Goal: Task Accomplishment & Management: Use online tool/utility

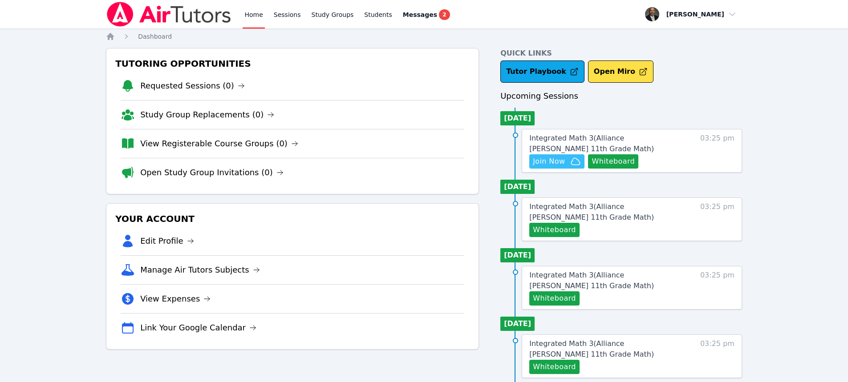
click at [561, 159] on span "Join Now" at bounding box center [549, 161] width 32 height 11
click at [626, 164] on button "Whiteboard" at bounding box center [613, 162] width 50 height 14
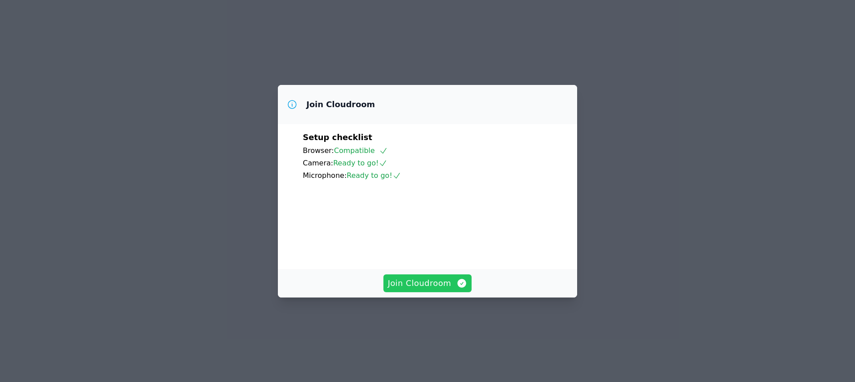
click at [432, 290] on span "Join Cloudroom" at bounding box center [428, 283] width 80 height 12
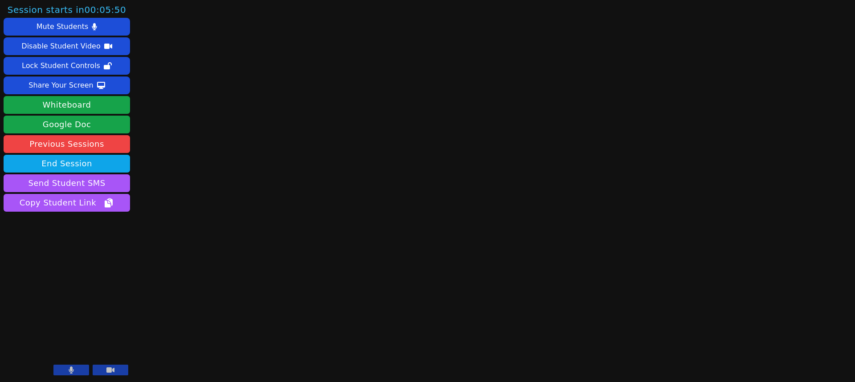
click at [118, 369] on button at bounding box center [111, 370] width 36 height 11
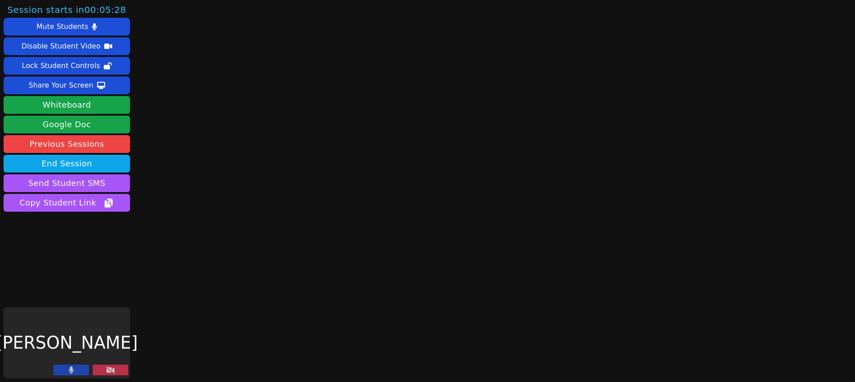
click at [119, 365] on div "[PERSON_NAME]" at bounding box center [67, 343] width 126 height 71
click at [112, 368] on icon at bounding box center [110, 370] width 9 height 7
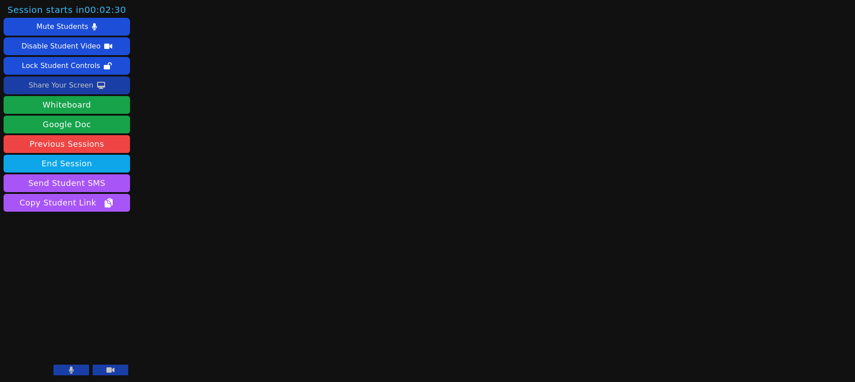
click at [65, 89] on div "Share Your Screen" at bounding box center [60, 85] width 65 height 14
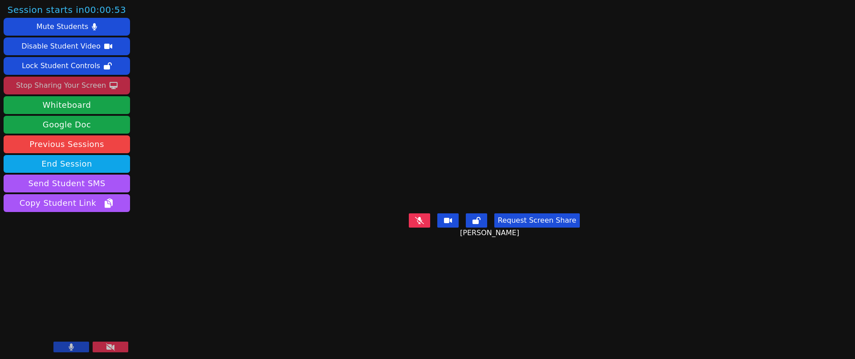
click at [121, 347] on button at bounding box center [111, 347] width 36 height 11
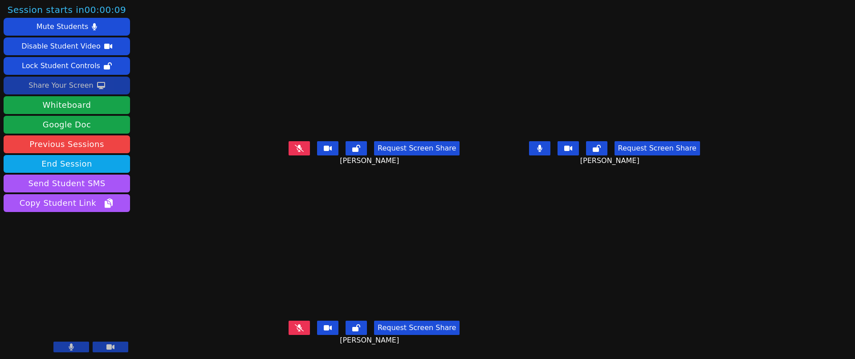
click at [69, 85] on div "Share Your Screen" at bounding box center [60, 85] width 65 height 14
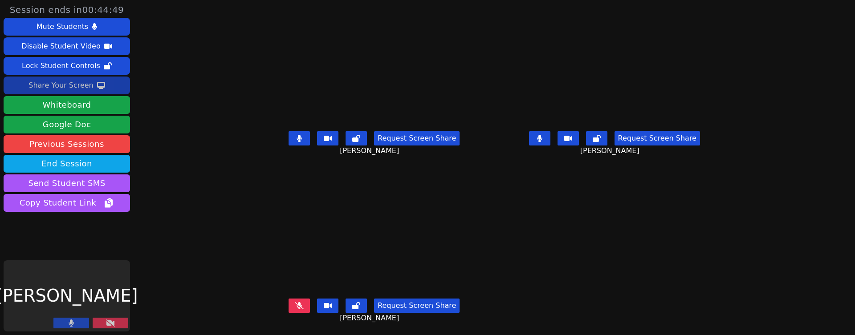
click at [69, 85] on div "Share Your Screen" at bounding box center [60, 85] width 65 height 14
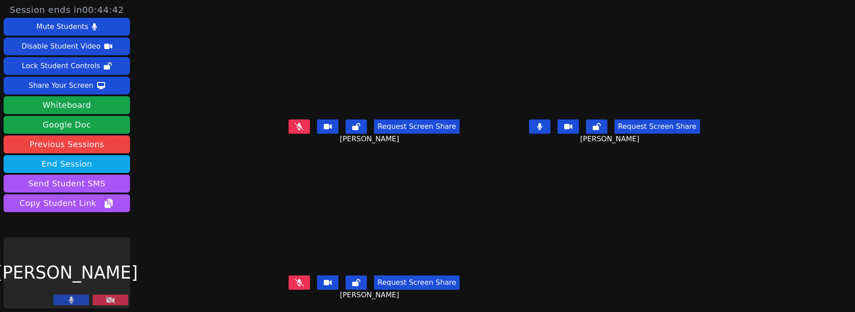
click at [106, 299] on icon at bounding box center [110, 299] width 9 height 7
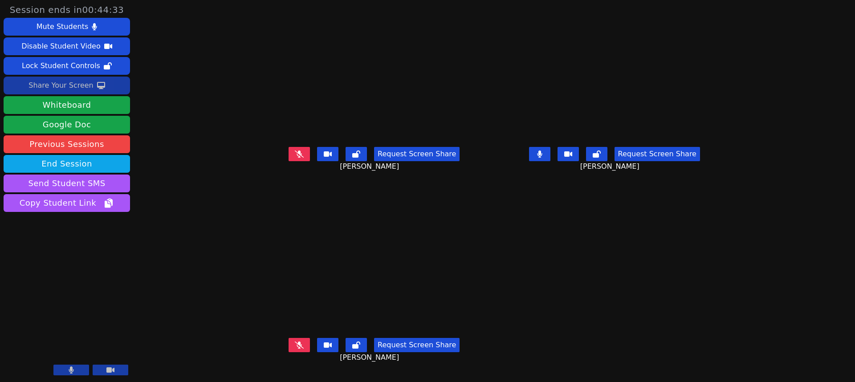
click at [68, 88] on div "Share Your Screen" at bounding box center [60, 85] width 65 height 14
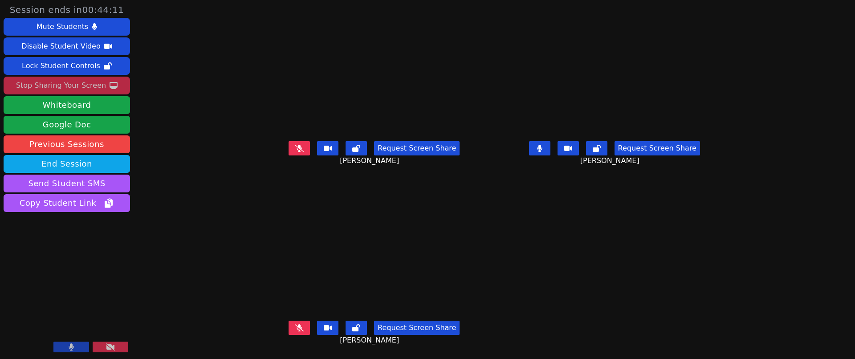
click at [542, 150] on icon at bounding box center [539, 148] width 5 height 7
click at [69, 348] on icon at bounding box center [71, 346] width 5 height 7
click at [76, 350] on button at bounding box center [71, 347] width 36 height 11
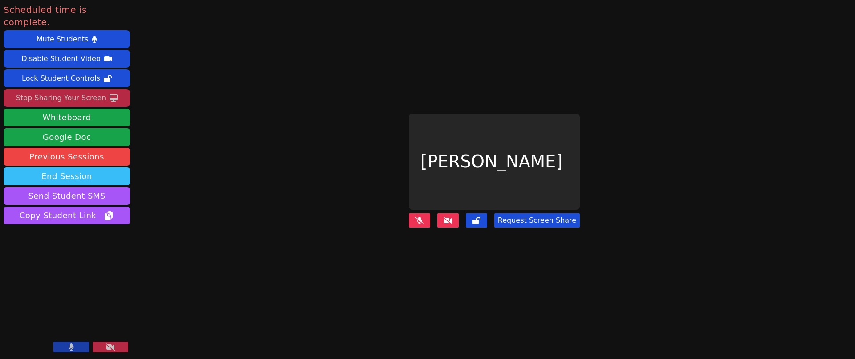
click at [72, 167] on button "End Session" at bounding box center [67, 176] width 126 height 18
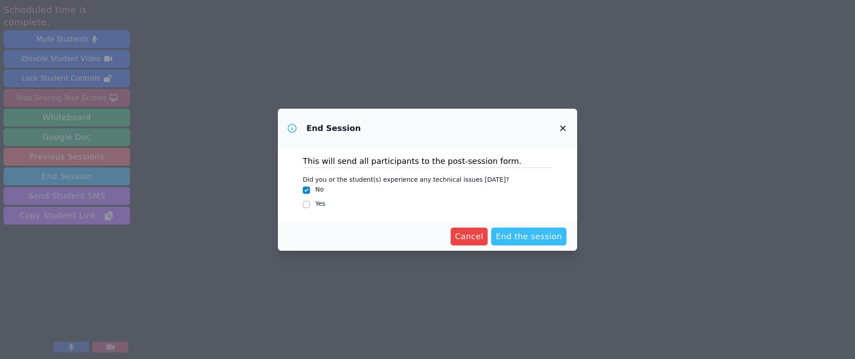
click at [535, 235] on span "End the session" at bounding box center [529, 236] width 66 height 12
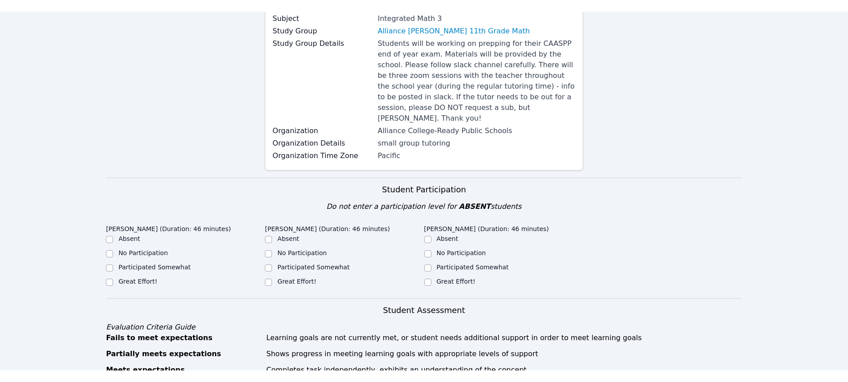
scroll to position [134, 0]
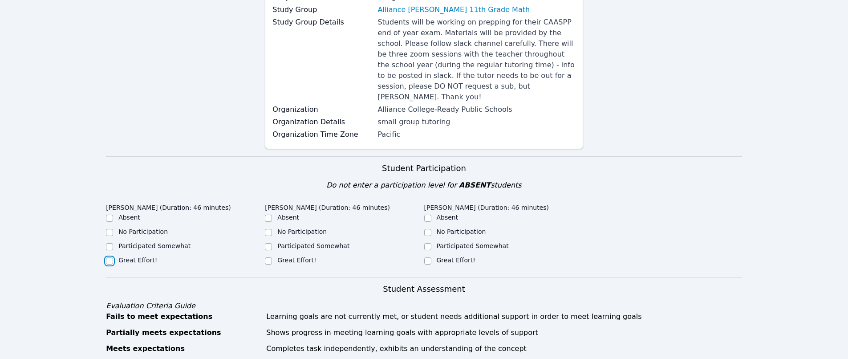
click at [110, 257] on input "Great Effort!" at bounding box center [109, 260] width 7 height 7
checkbox input "true"
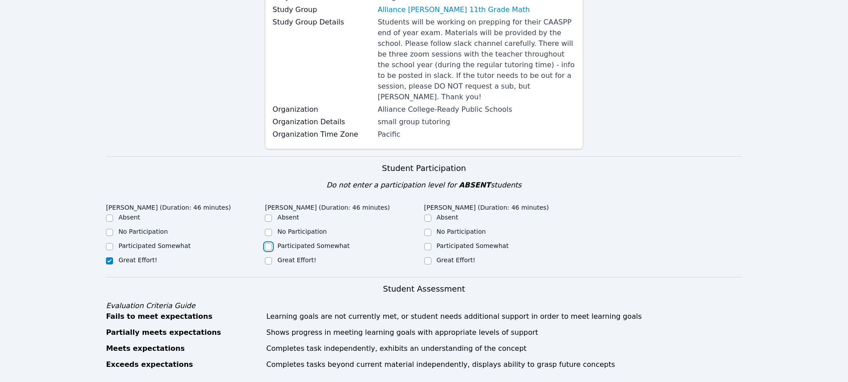
click at [270, 243] on input "Participated Somewhat" at bounding box center [268, 246] width 7 height 7
checkbox input "true"
click at [427, 243] on input "Participated Somewhat" at bounding box center [427, 246] width 7 height 7
checkbox input "true"
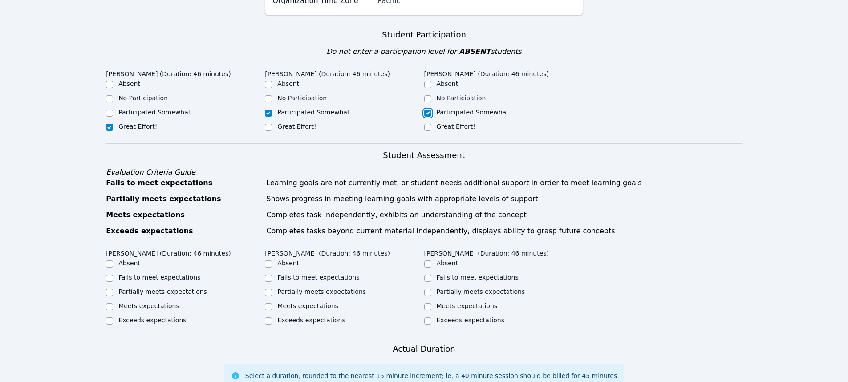
scroll to position [312, 0]
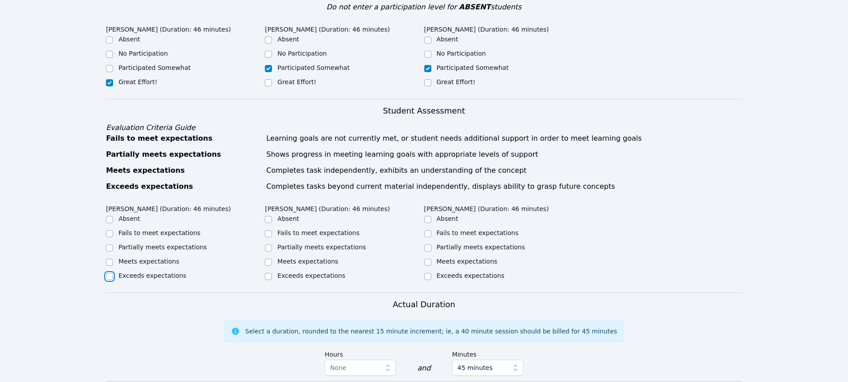
click at [110, 273] on input "Exceeds expectations" at bounding box center [109, 276] width 7 height 7
checkbox input "true"
click at [269, 244] on input "Partially meets expectations" at bounding box center [268, 247] width 7 height 7
checkbox input "true"
click at [431, 244] on input "Partially meets expectations" at bounding box center [427, 247] width 7 height 7
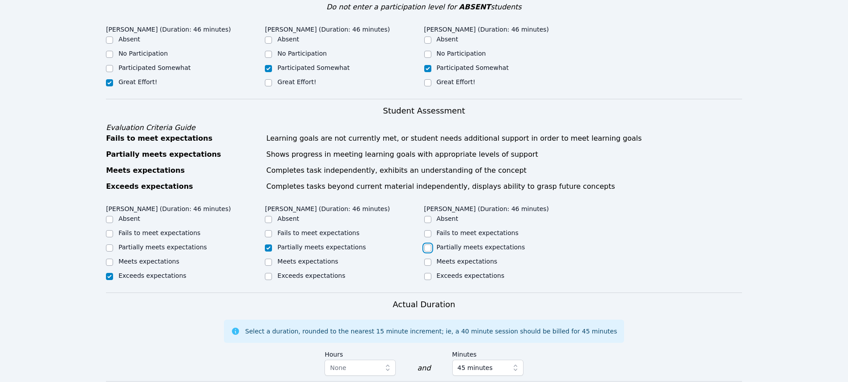
checkbox input "true"
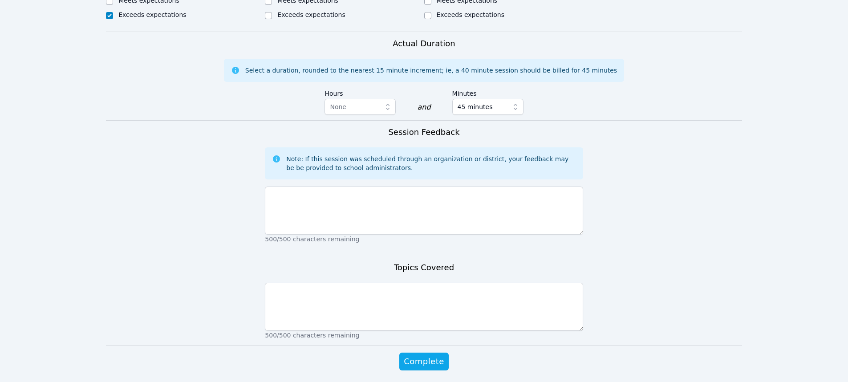
scroll to position [579, 0]
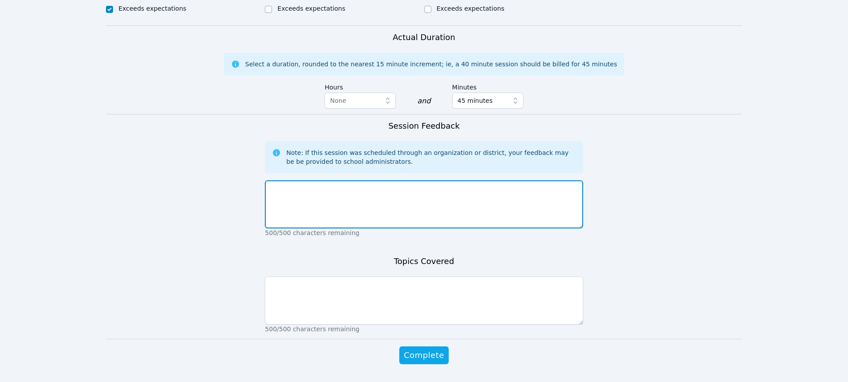
click at [431, 206] on textarea at bounding box center [424, 204] width 318 height 48
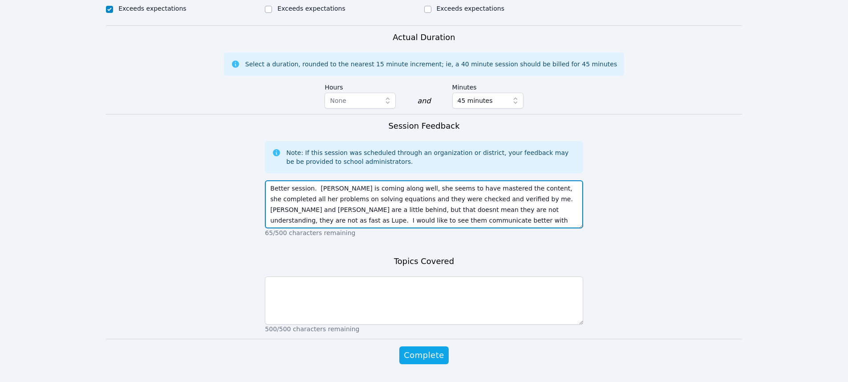
scroll to position [7, 0]
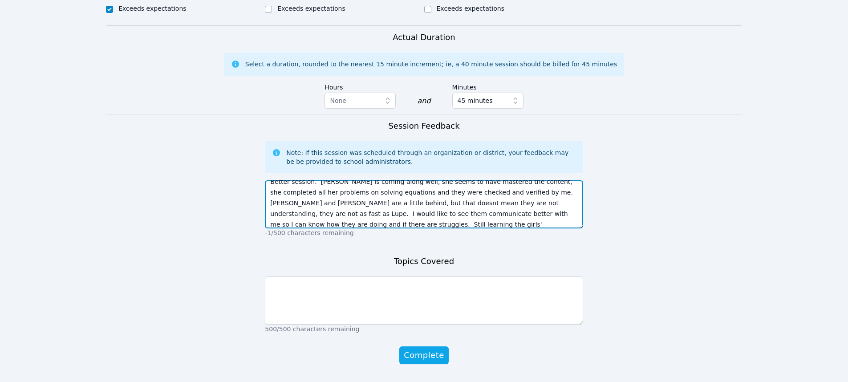
type textarea "Better session. [PERSON_NAME] is coming along well, she seems to have mastered …"
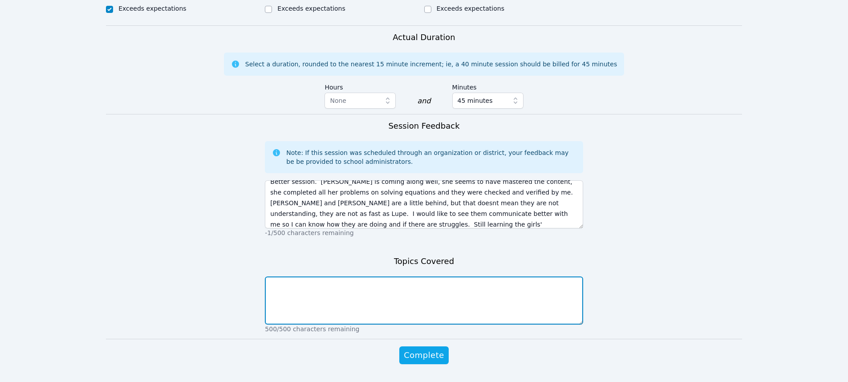
click at [386, 280] on textarea at bounding box center [424, 301] width 318 height 48
type textarea "C"
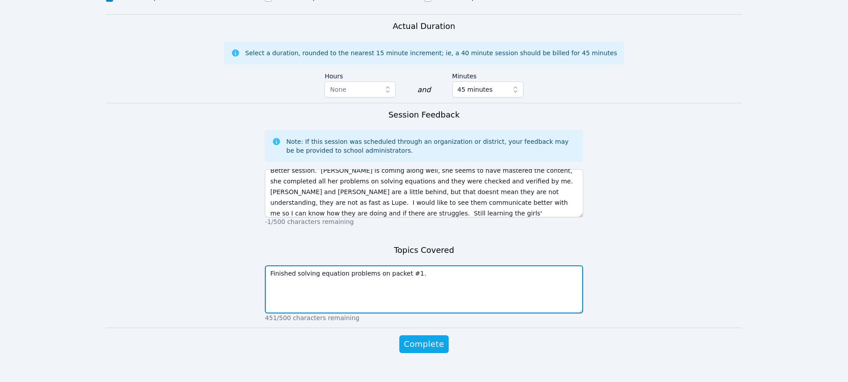
scroll to position [593, 0]
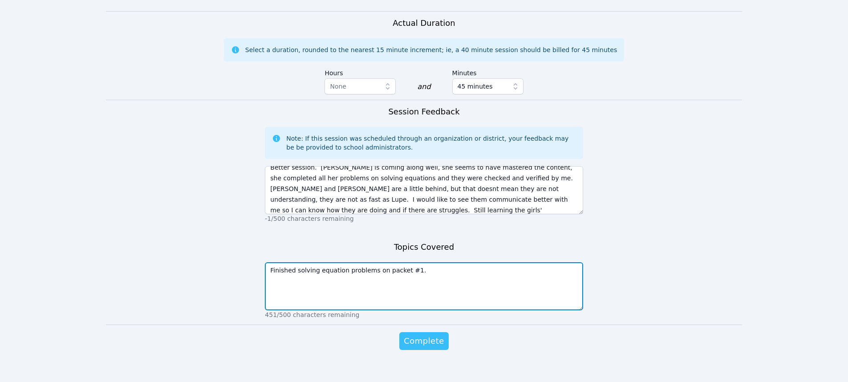
type textarea "Finished solving equation problems on packet #1."
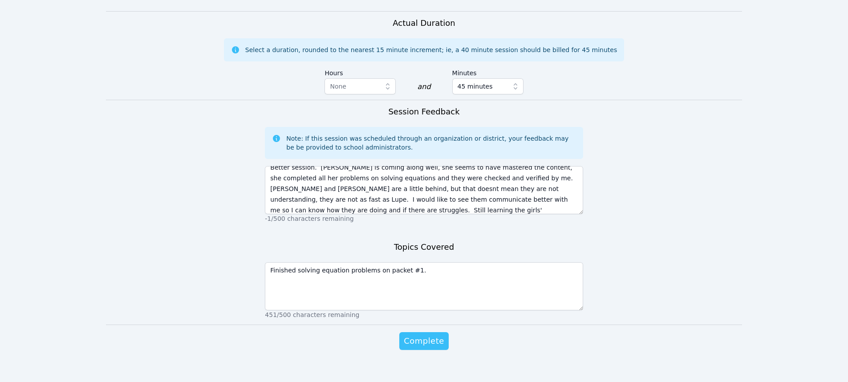
click at [429, 335] on span "Complete" at bounding box center [424, 341] width 40 height 12
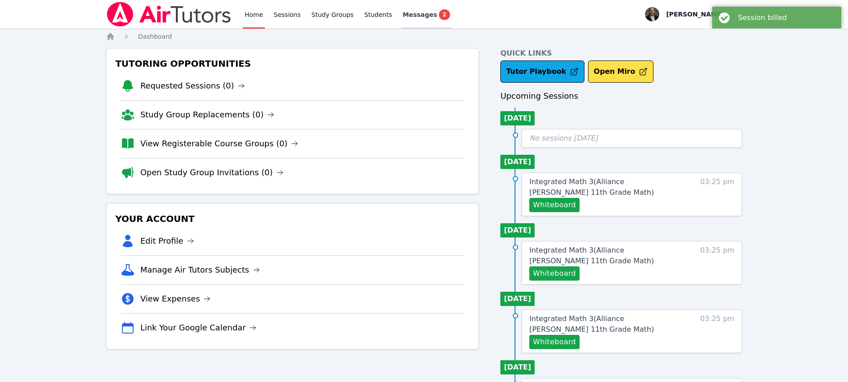
click at [411, 14] on span "Messages" at bounding box center [420, 14] width 34 height 9
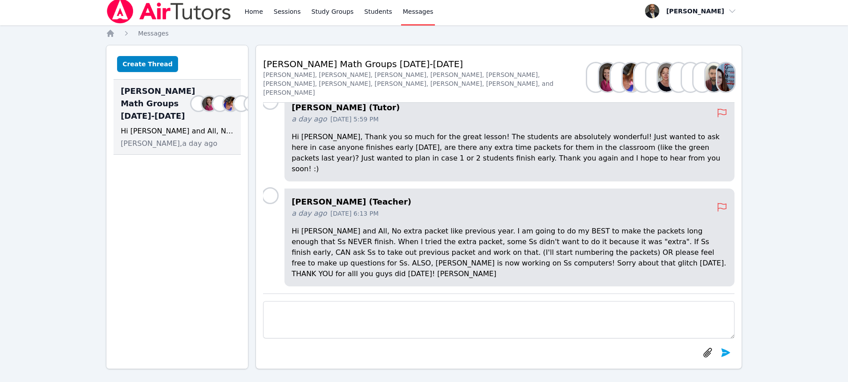
scroll to position [8, 0]
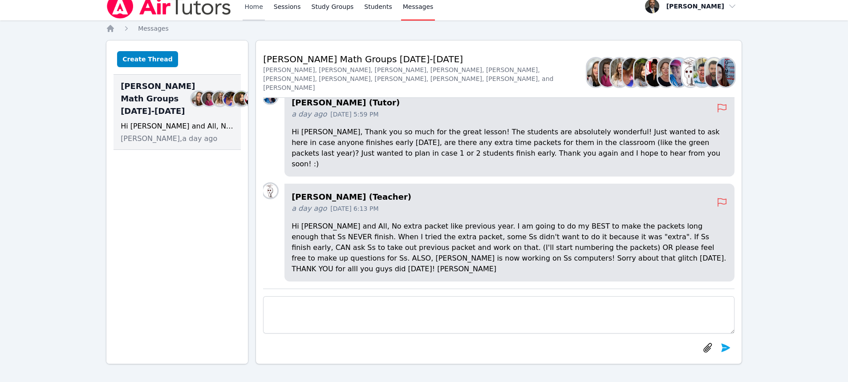
click at [247, 9] on link "Home" at bounding box center [254, 6] width 22 height 28
